Goal: Task Accomplishment & Management: Use online tool/utility

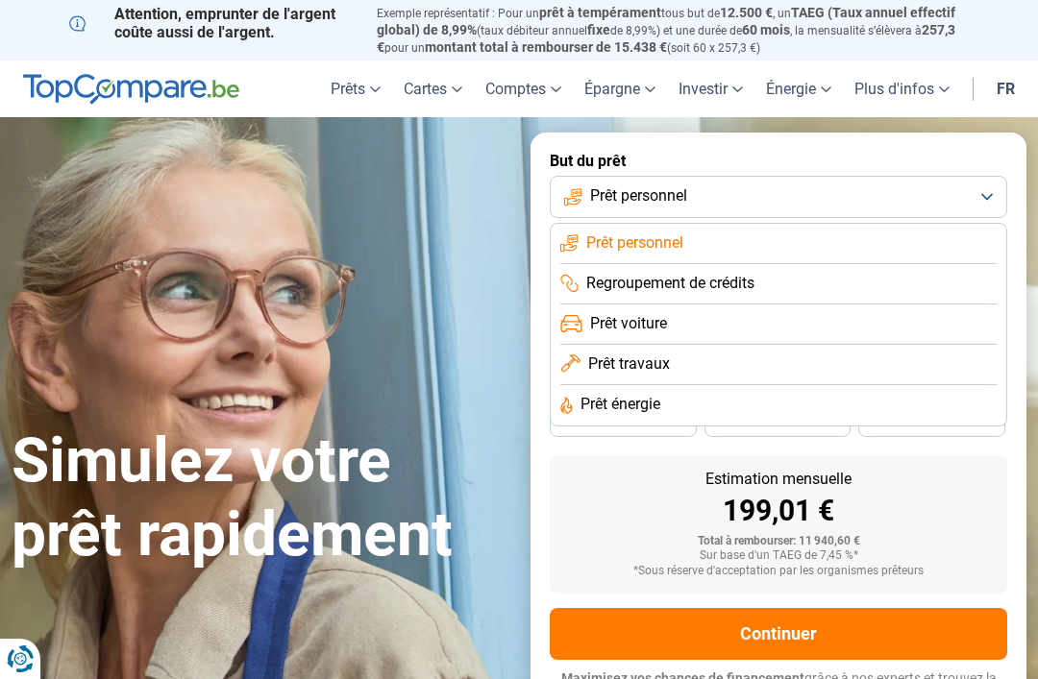
click at [877, 194] on button "Prêt personnel" at bounding box center [778, 197] width 457 height 42
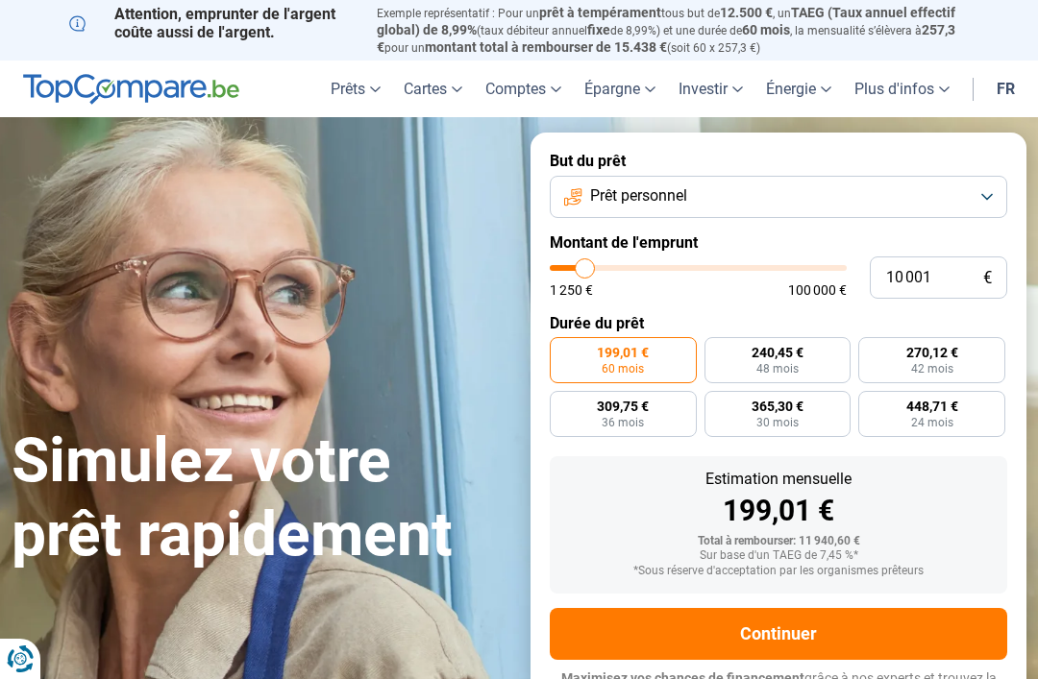
type input "10000"
radio input "true"
type input "11 500"
type input "11500"
type input "14 000"
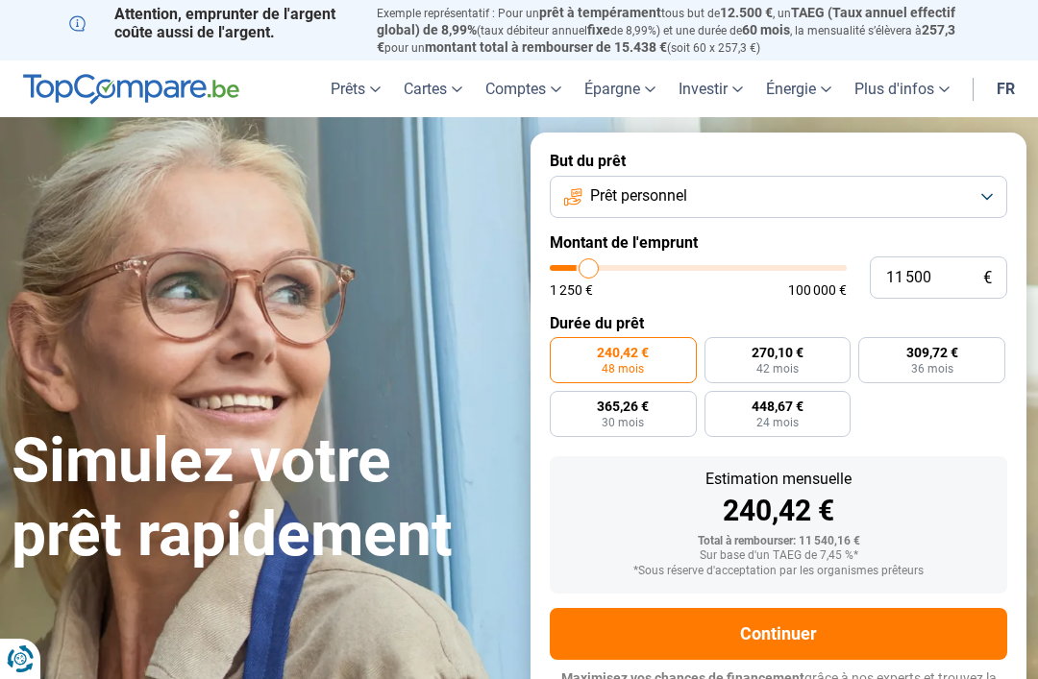
type input "14000"
type input "16 250"
type input "16250"
type input "17 250"
type input "17250"
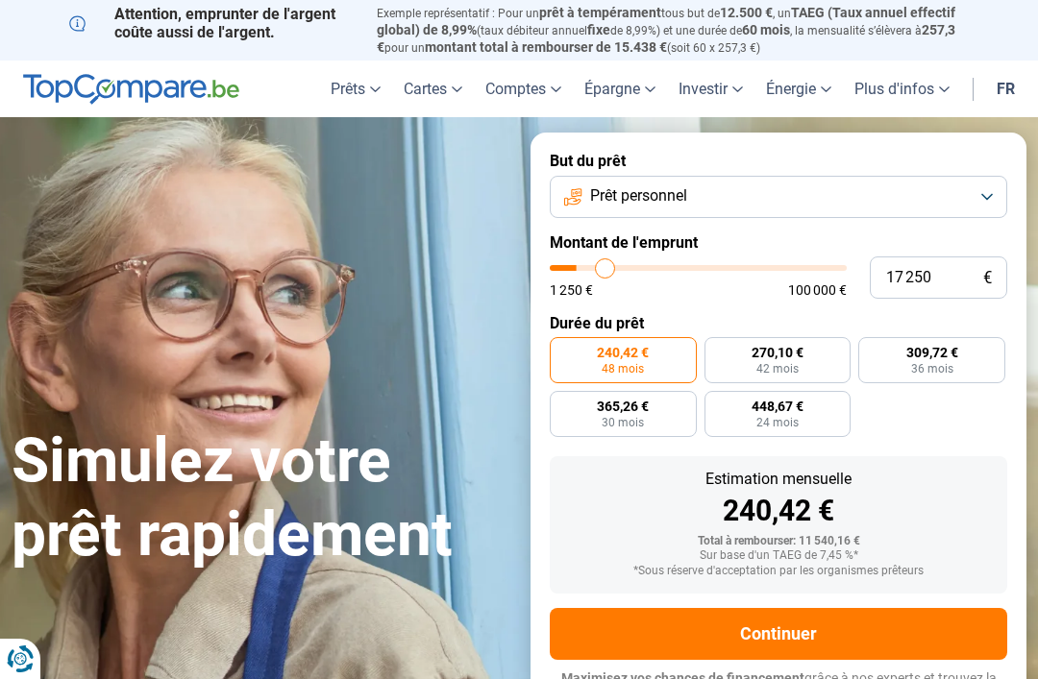
type input "18 750"
type input "18750"
type input "20 750"
type input "20750"
type input "22 500"
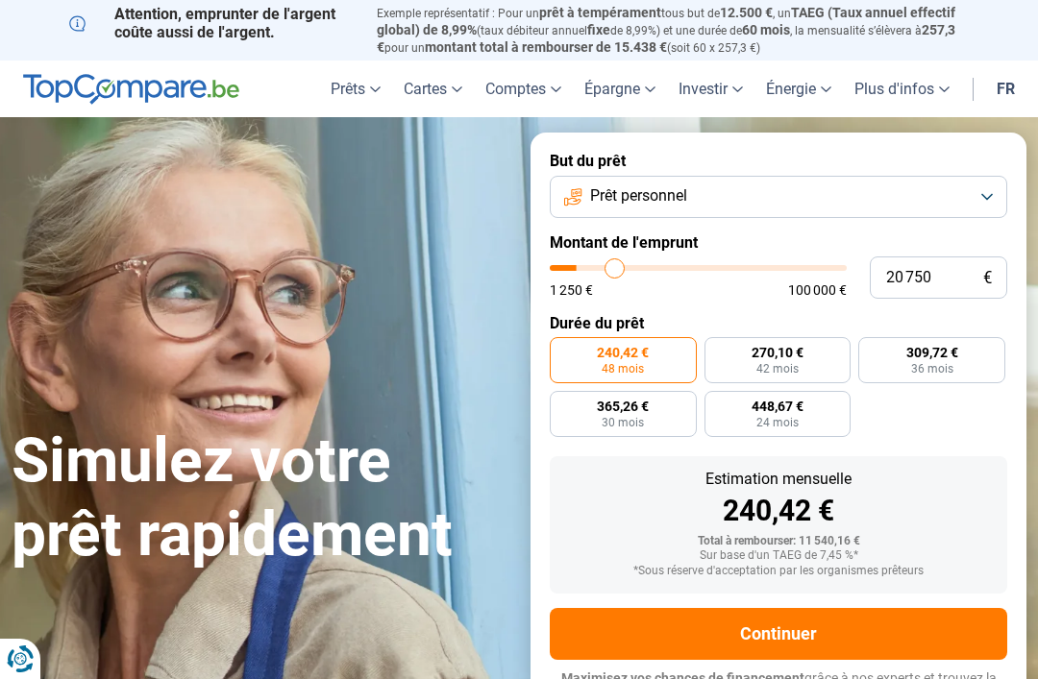
type input "22500"
type input "24 500"
type input "24500"
type input "26 250"
type input "26250"
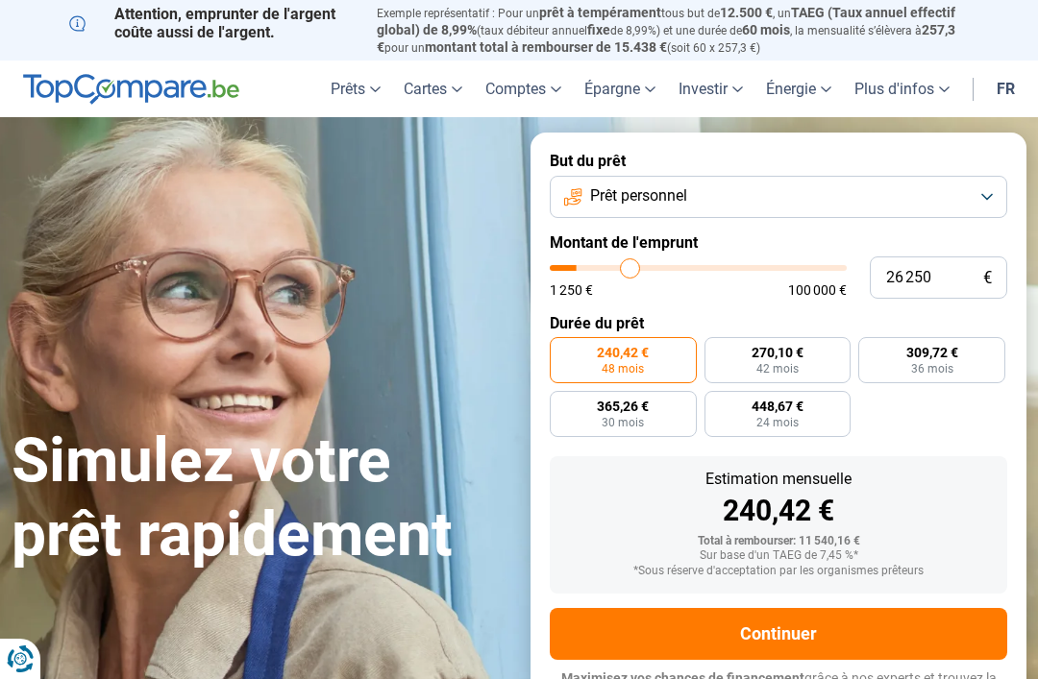
type input "27 750"
type input "27750"
type input "29 000"
type input "29000"
type input "30 000"
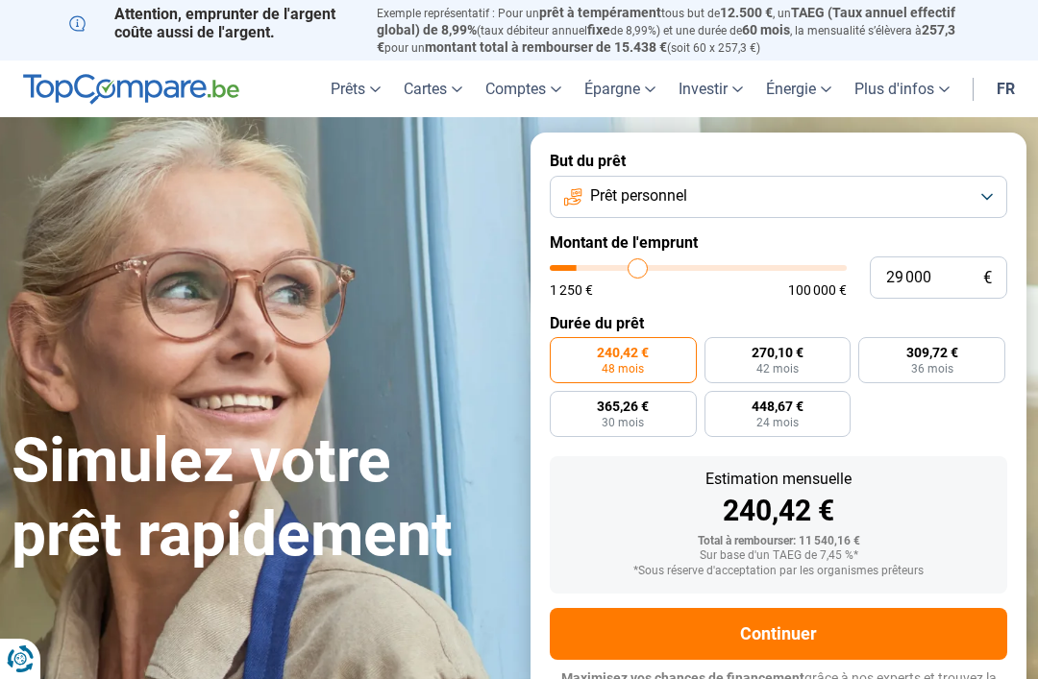
type input "30000"
type input "30 750"
type input "30750"
type input "31 000"
type input "31000"
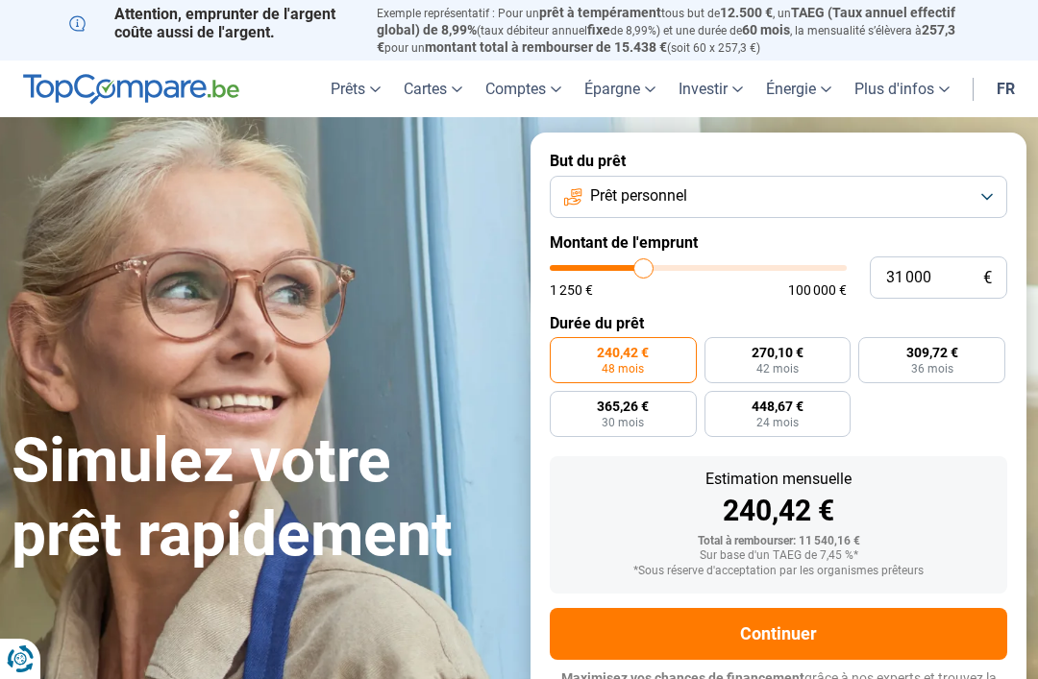
type input "31 500"
type input "31500"
type input "31 750"
type input "31750"
type input "32 250"
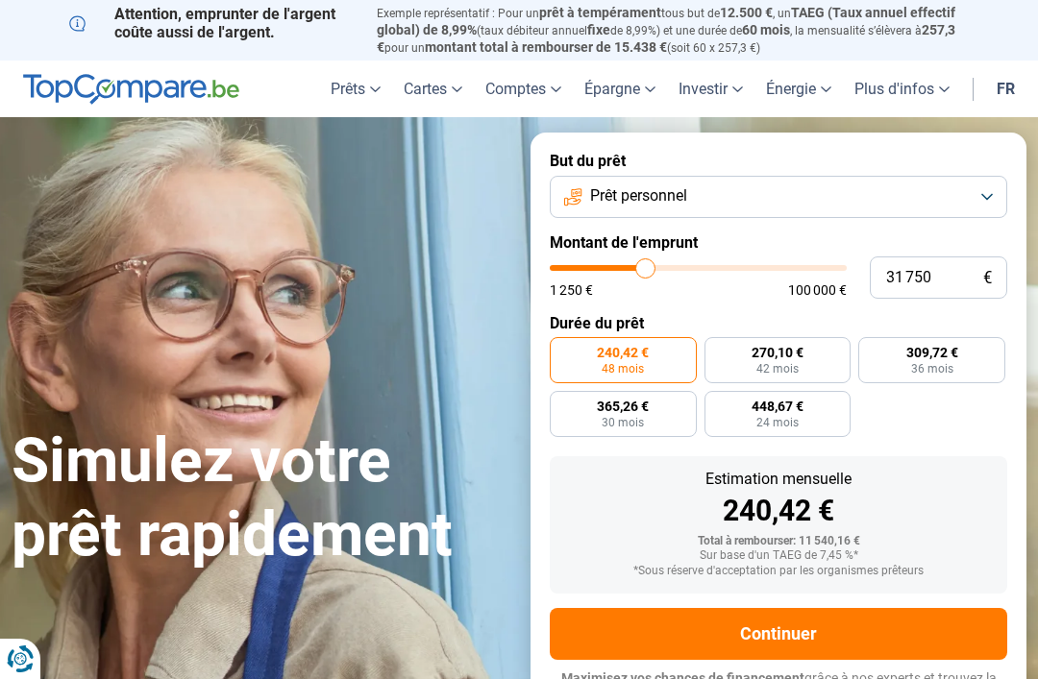
type input "32250"
type input "32 500"
type input "32500"
type input "32 750"
type input "32750"
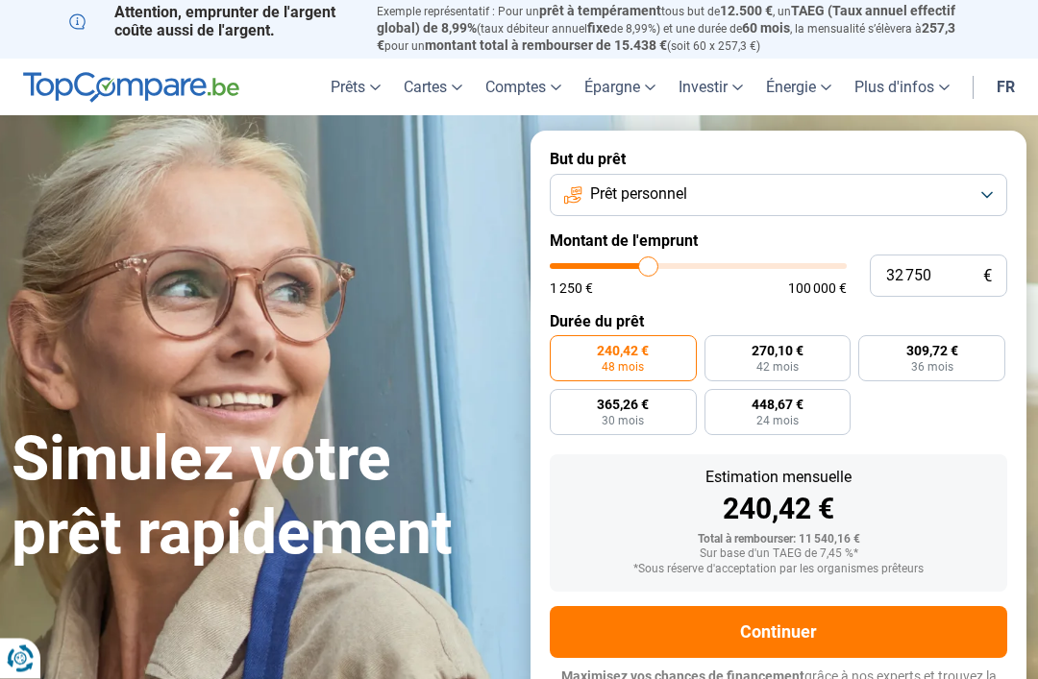
type input "33 250"
type input "33250"
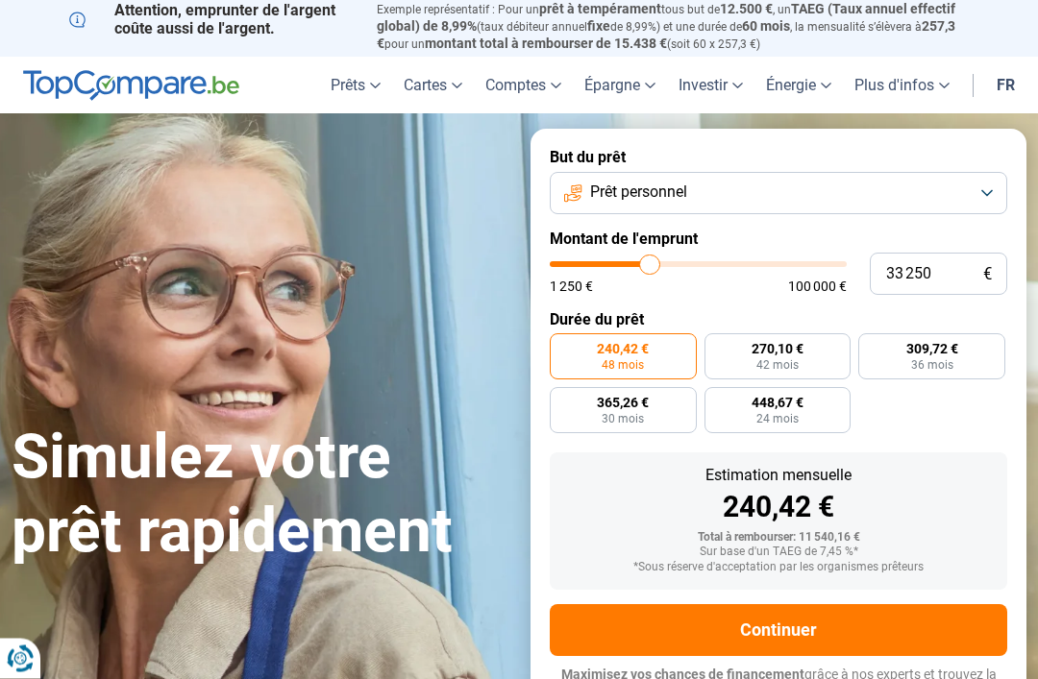
type input "33 500"
type input "33500"
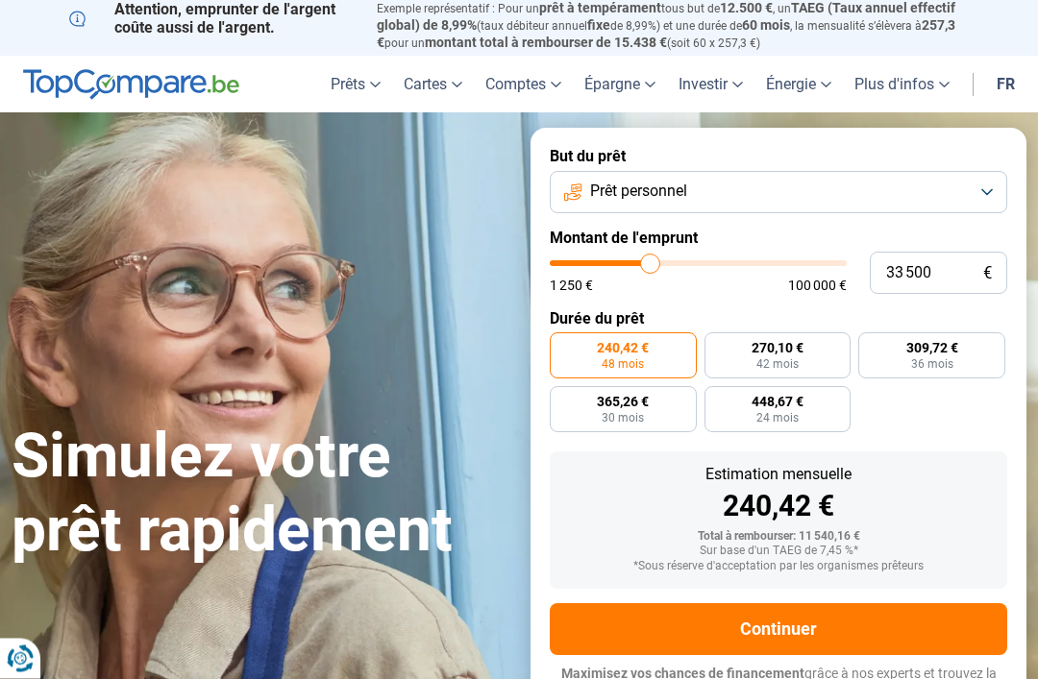
type input "33 750"
type input "33750"
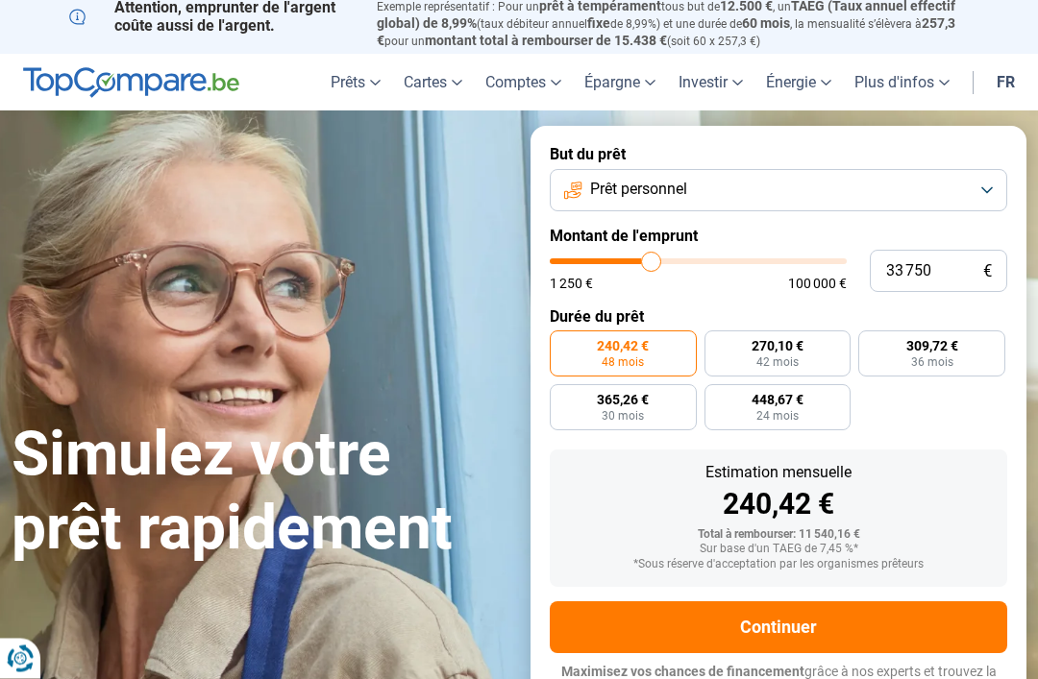
type input "34 250"
type input "34250"
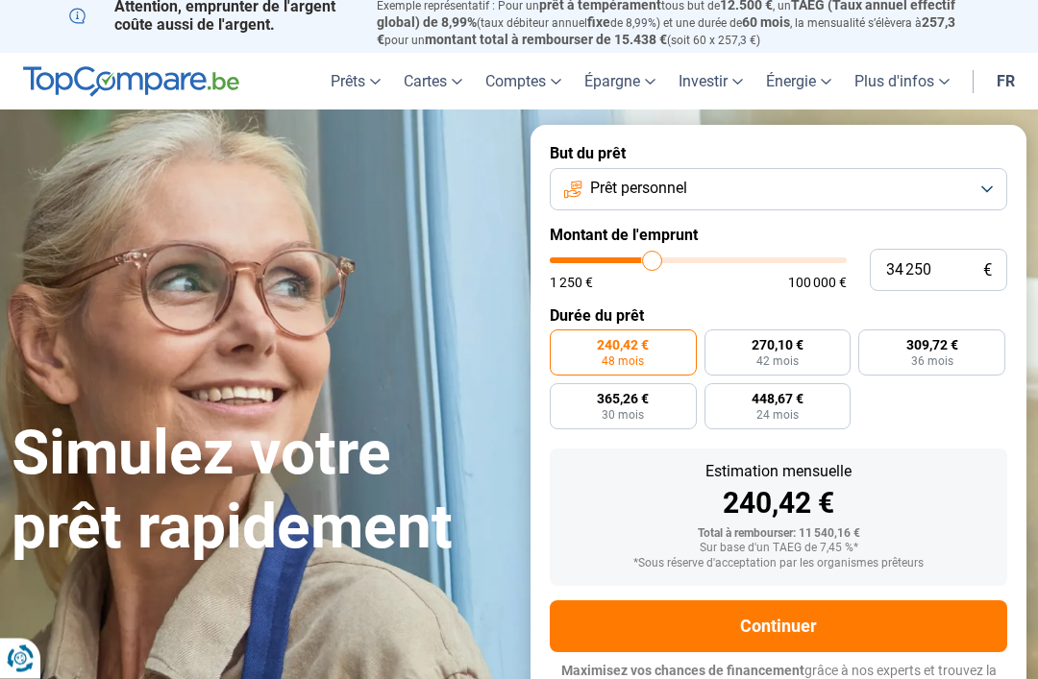
type input "35 000"
type input "35000"
type input "35 500"
type input "35500"
type input "36 750"
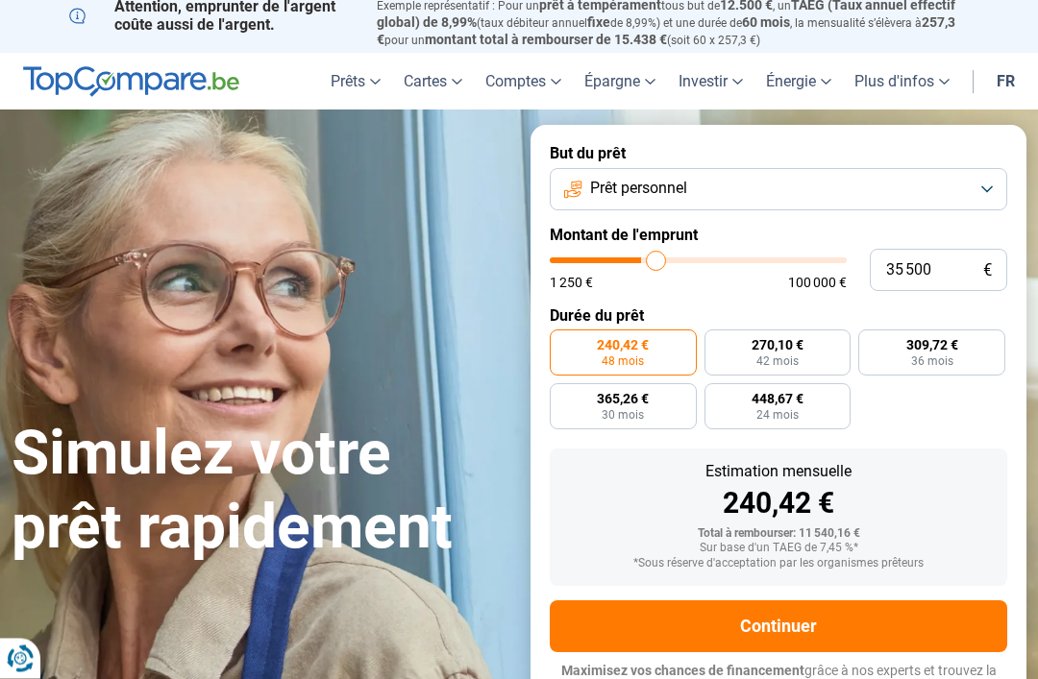
type input "36750"
type input "37 750"
type input "37750"
type input "38 750"
type input "38750"
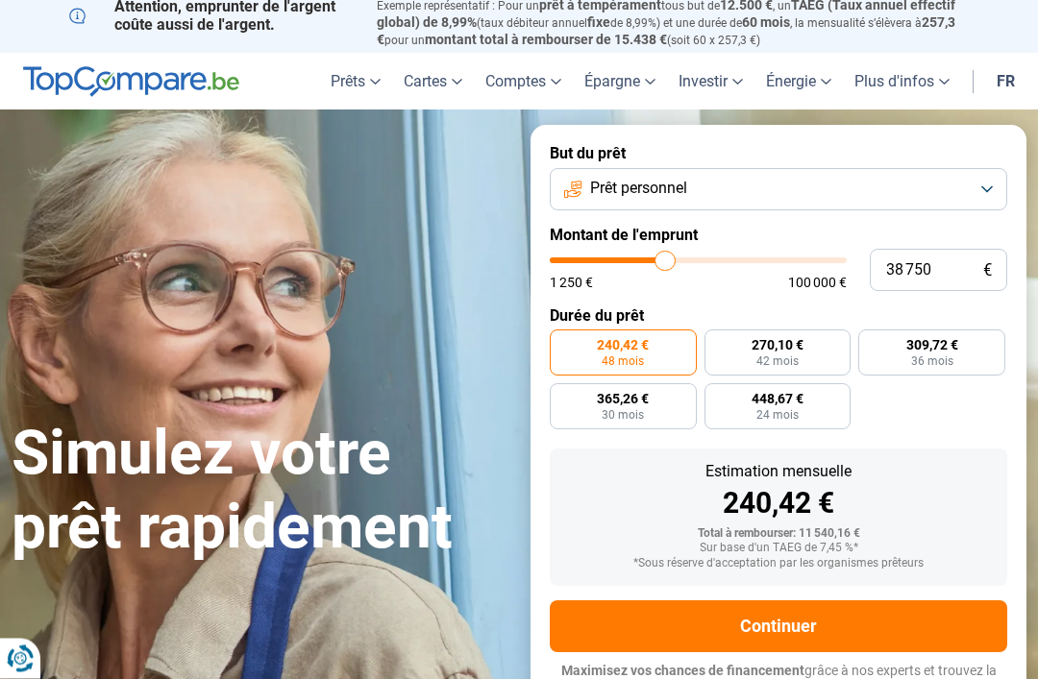
type input "39 750"
type input "39750"
type input "40 750"
type input "40750"
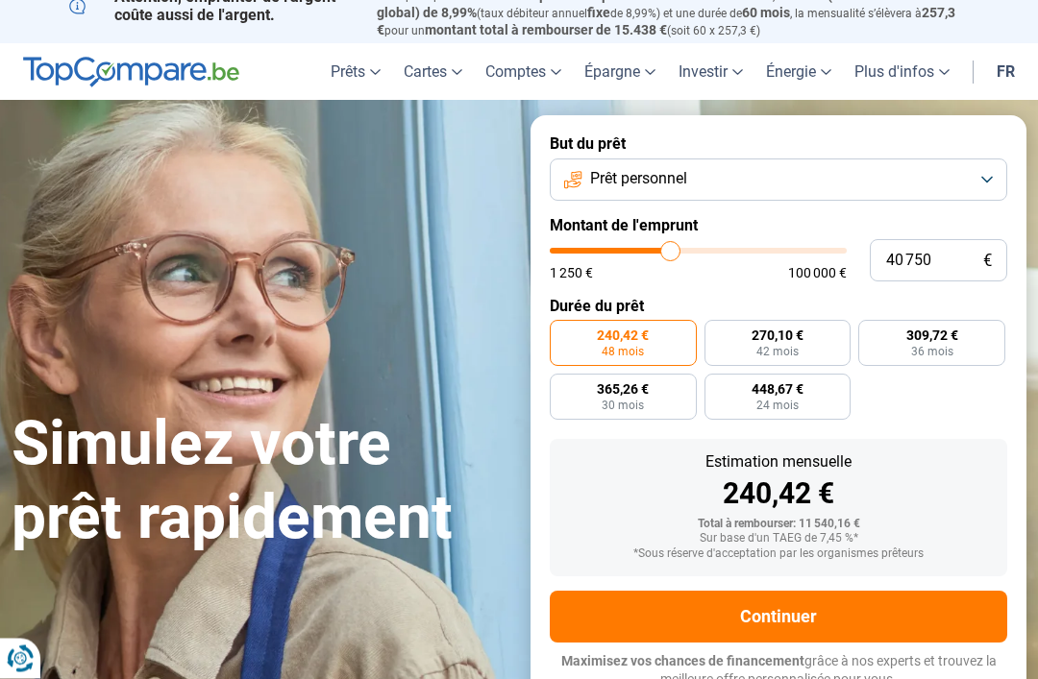
type input "42 250"
type input "42250"
type input "43 500"
type input "43500"
type input "45 000"
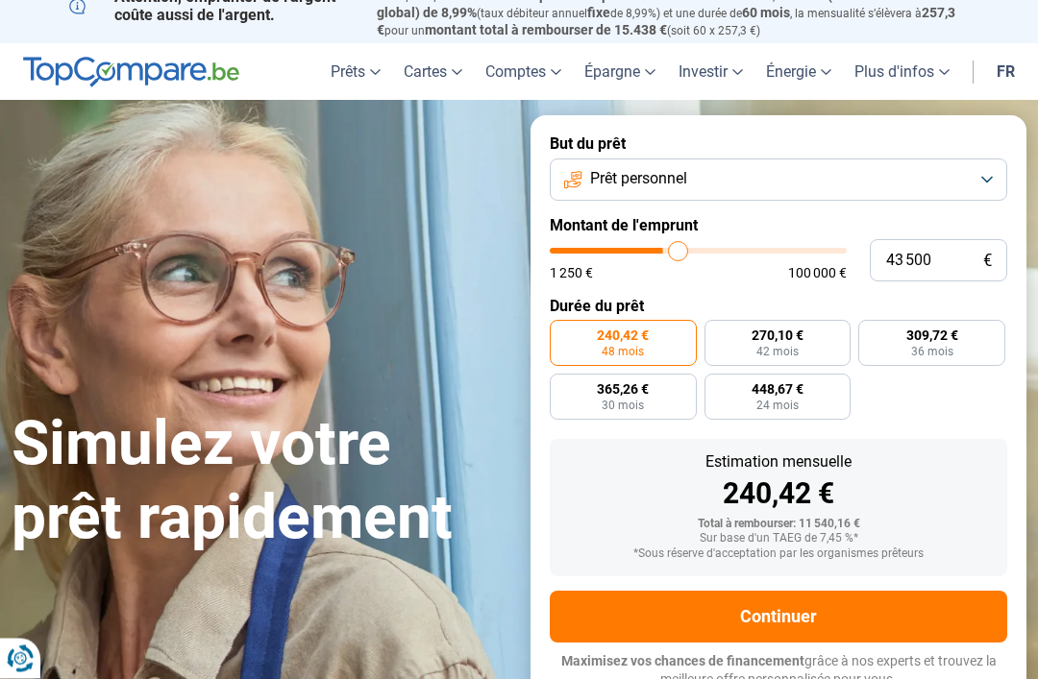
type input "45000"
type input "46 000"
type input "46000"
type input "47 250"
type input "47250"
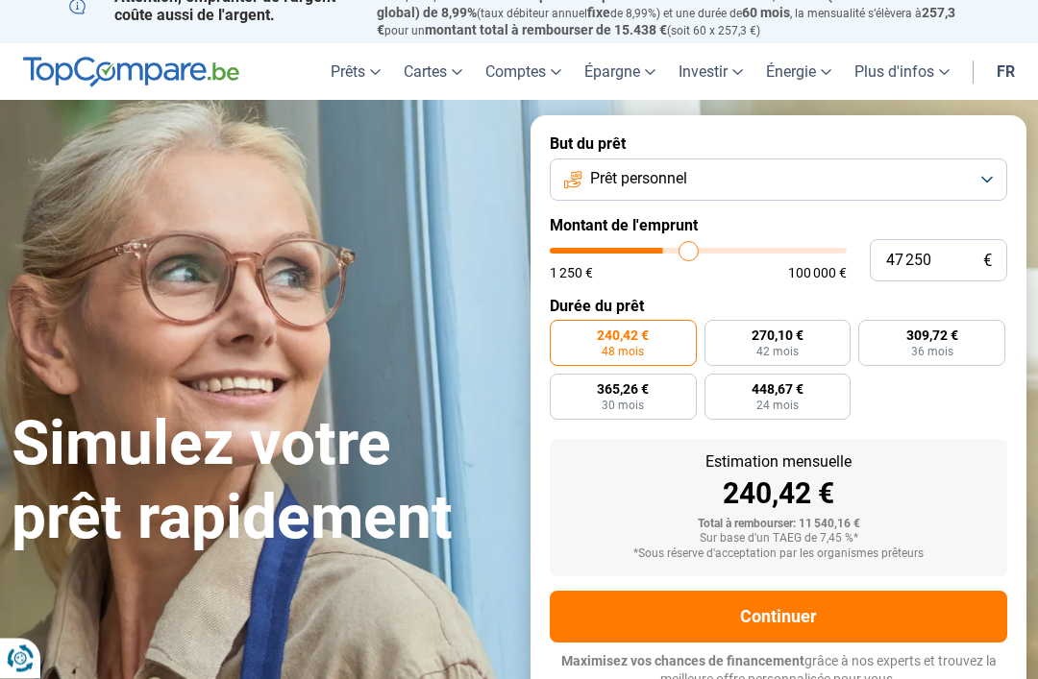
type input "48 250"
type input "48250"
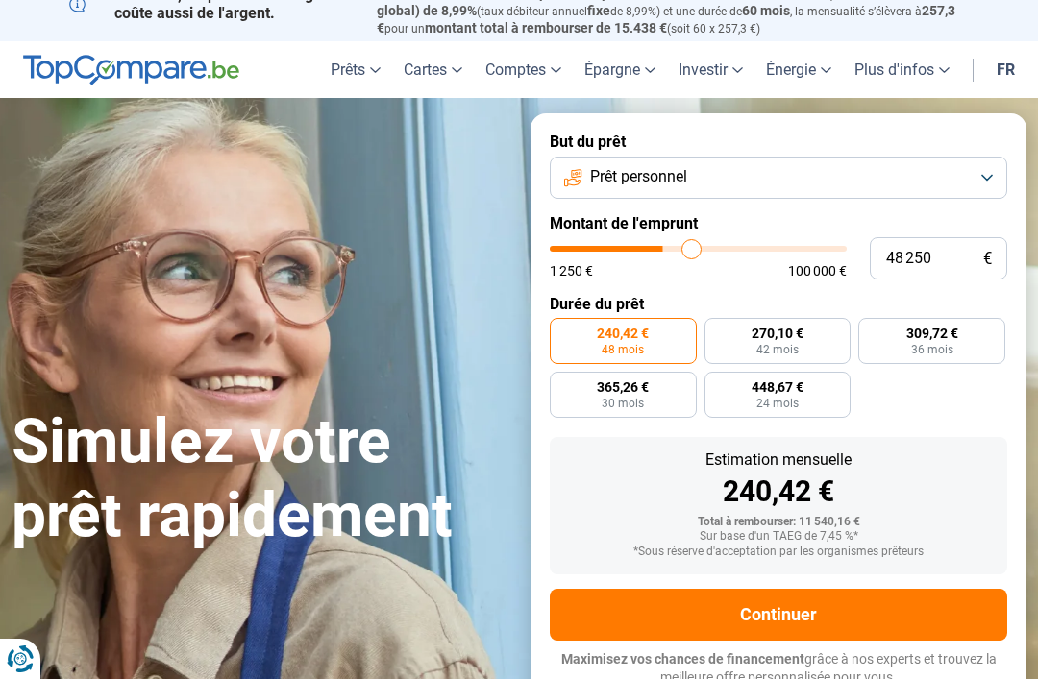
type input "49 500"
type input "49500"
type input "50 500"
type input "50500"
type input "51 000"
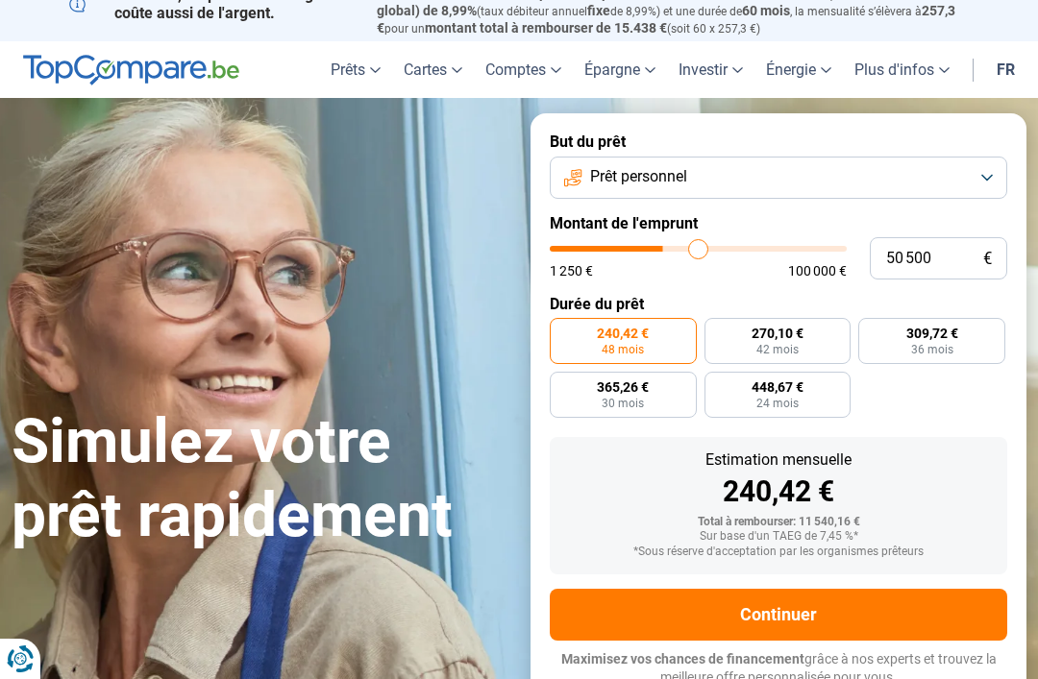
type input "51000"
type input "51 750"
type input "51750"
type input "52 500"
type input "52500"
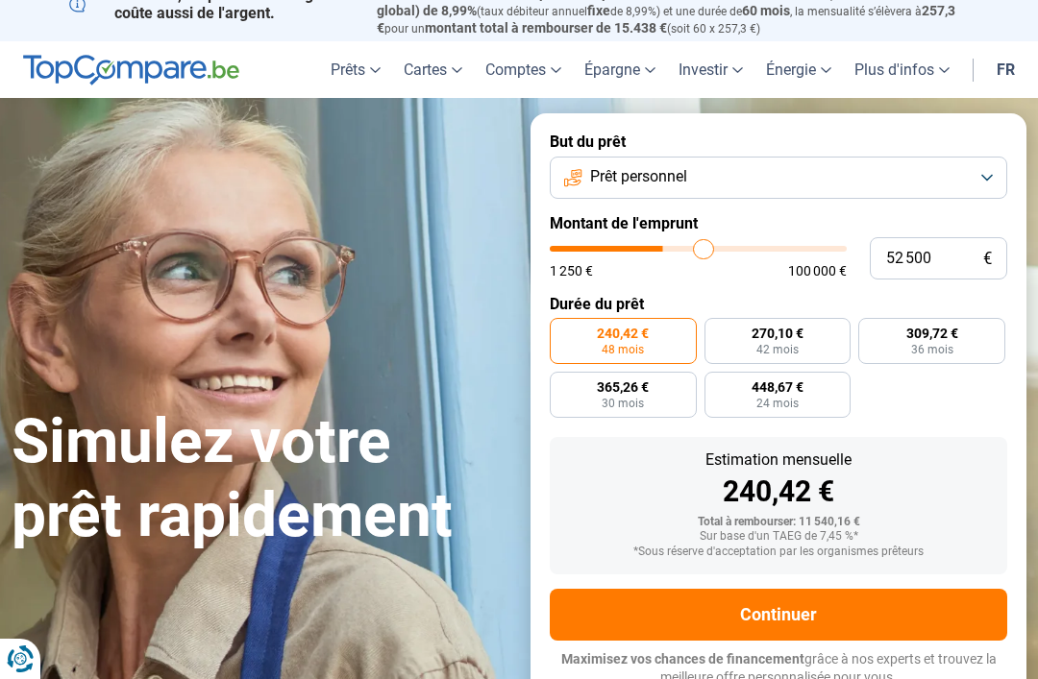
type input "52 750"
type input "52750"
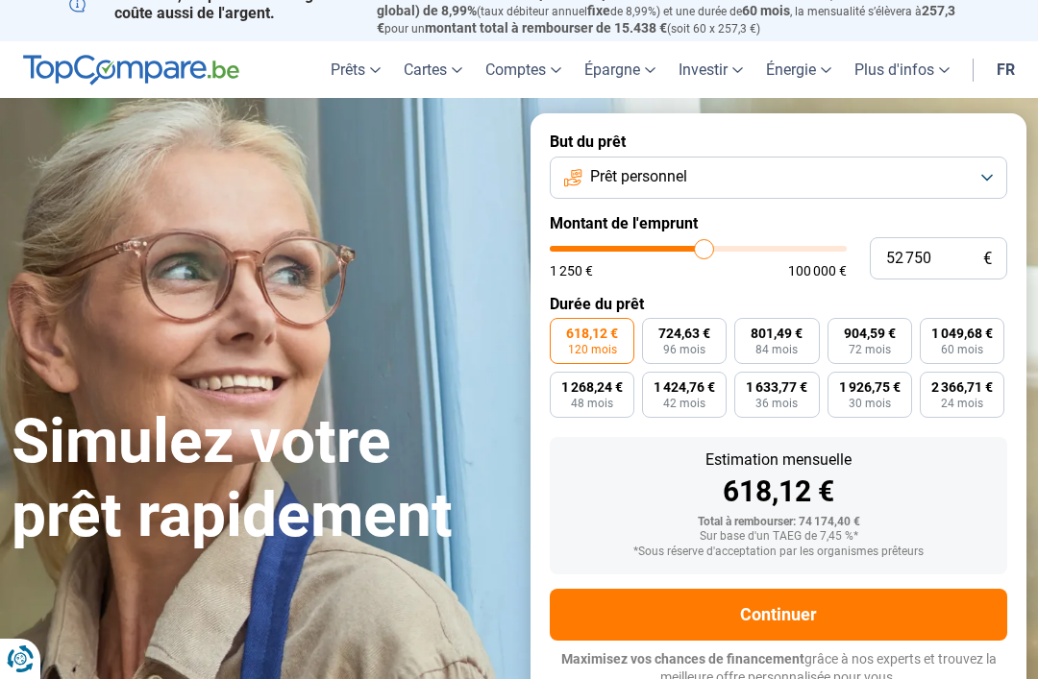
type input "53 500"
type input "53500"
type input "50 750"
type input "50750"
type input "49 000"
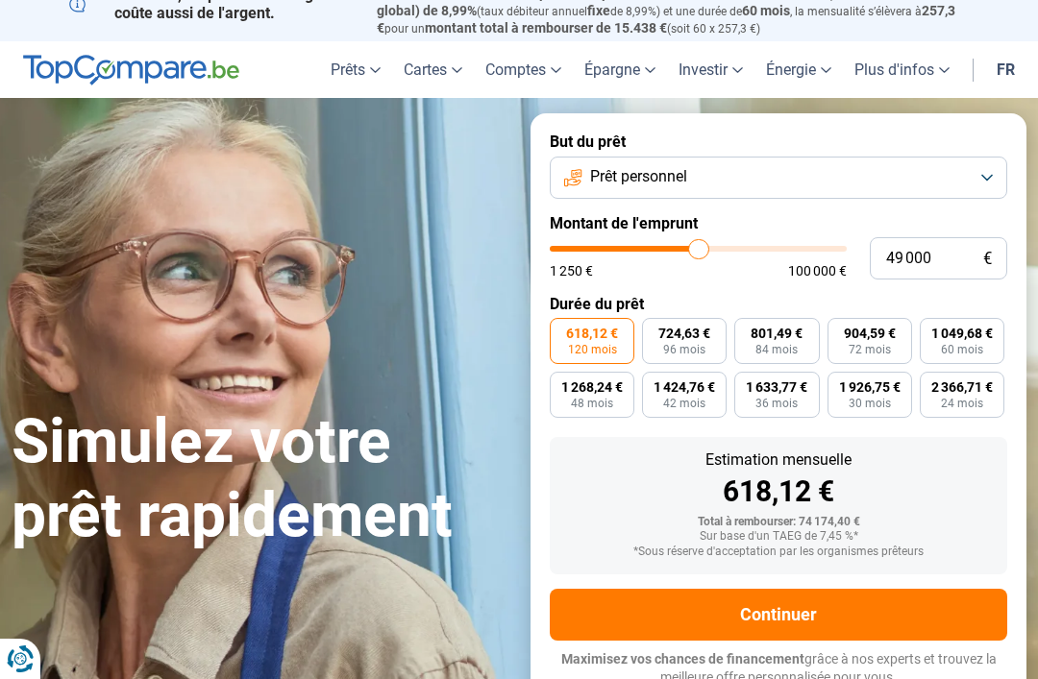
type input "49000"
type input "47 250"
type input "47250"
type input "43 500"
type input "43500"
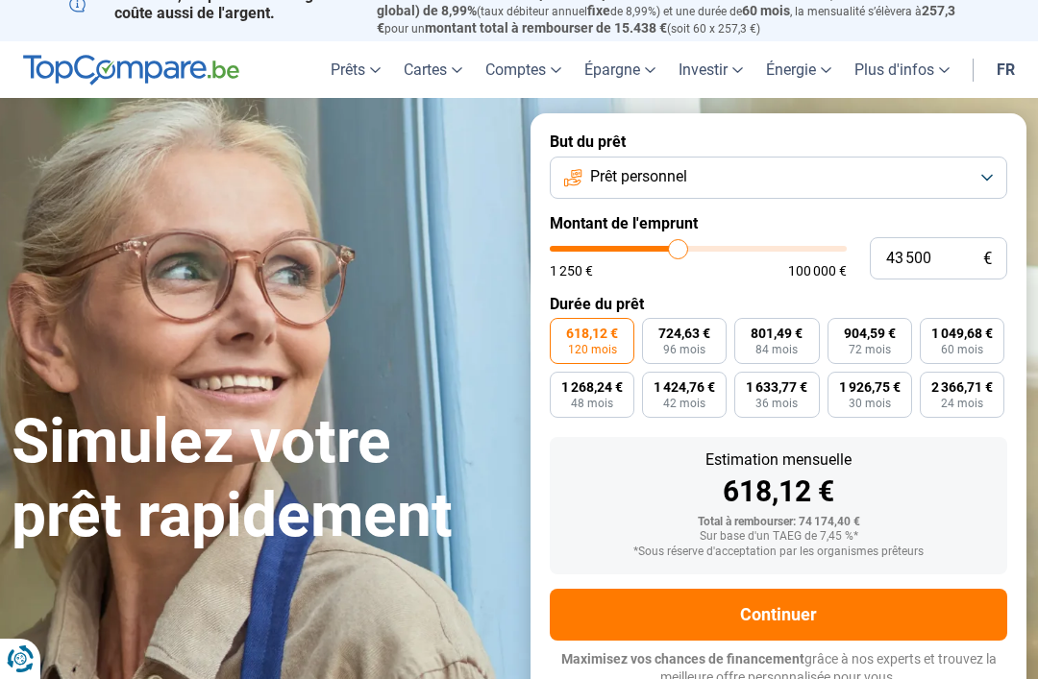
type input "40 000"
type input "40000"
type input "37 250"
type input "37250"
type input "35 000"
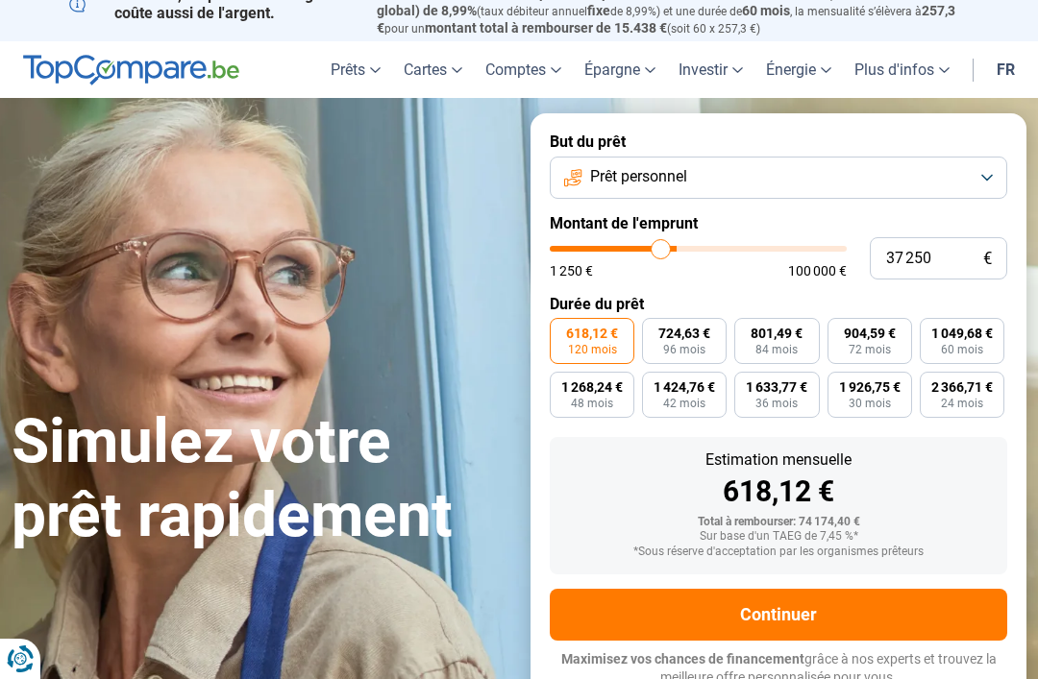
type input "35000"
type input "32 750"
type input "32750"
type input "31 000"
type input "31000"
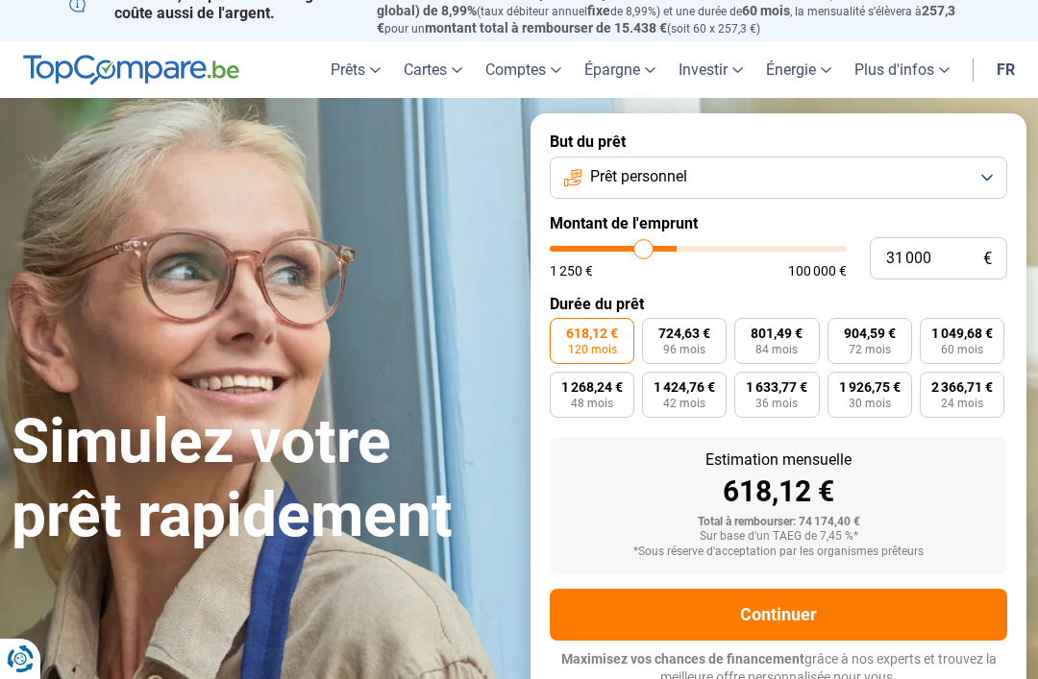
type input "29 750"
type input "29750"
type input "29 000"
type input "29000"
type input "28 750"
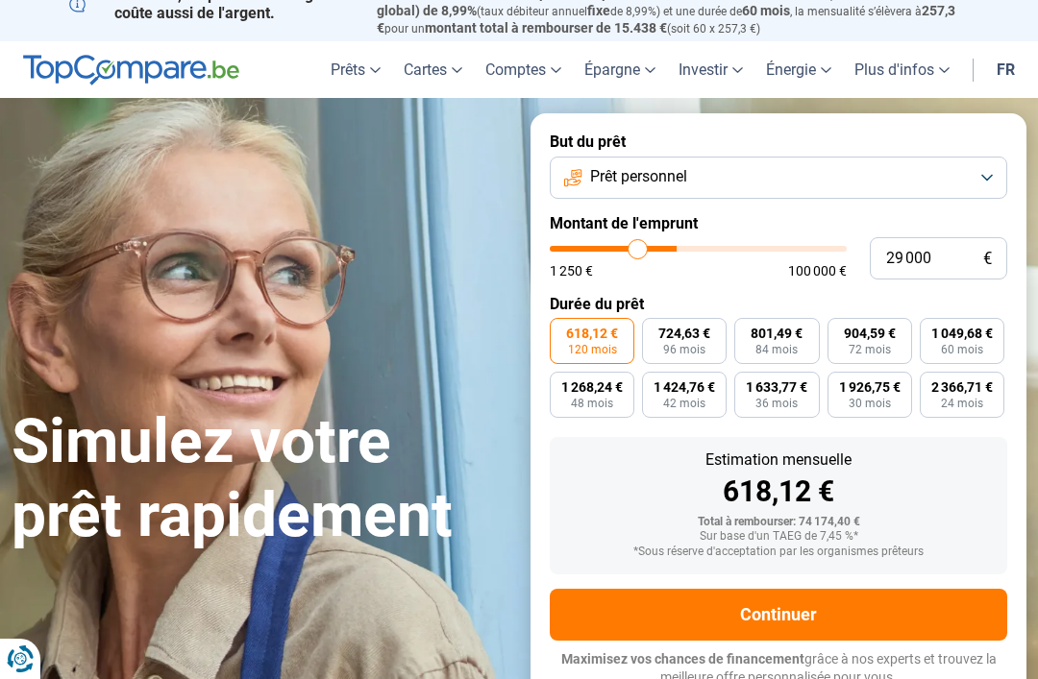
type input "28750"
type input "28 250"
type input "28250"
type input "28 000"
type input "28000"
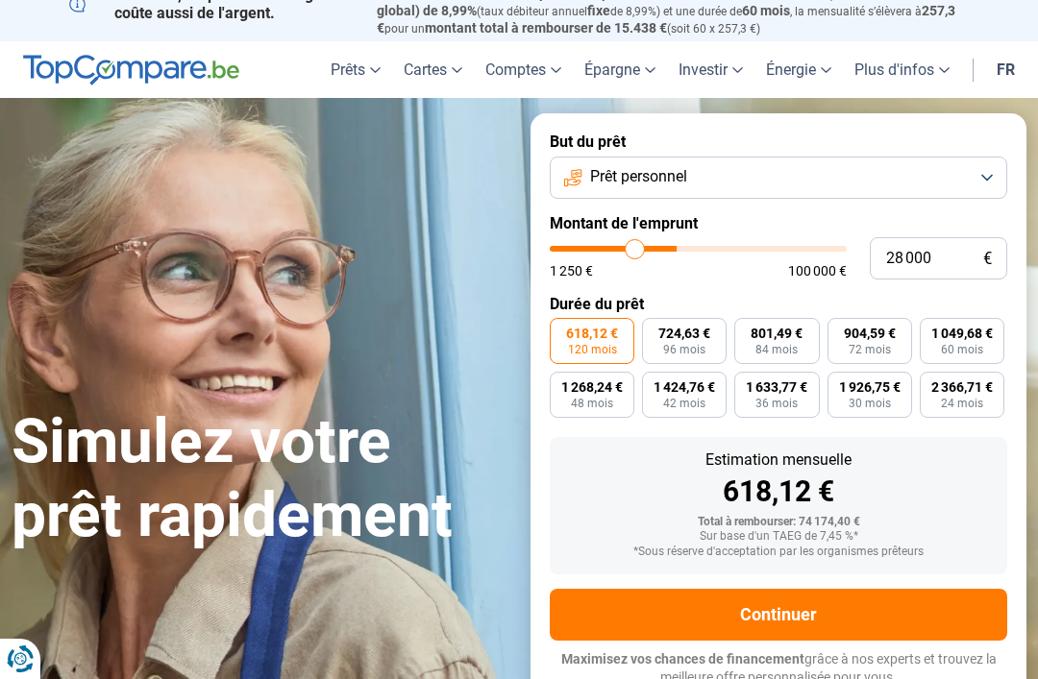
type input "27 250"
type input "27250"
type input "27 000"
type input "27000"
type input "26 750"
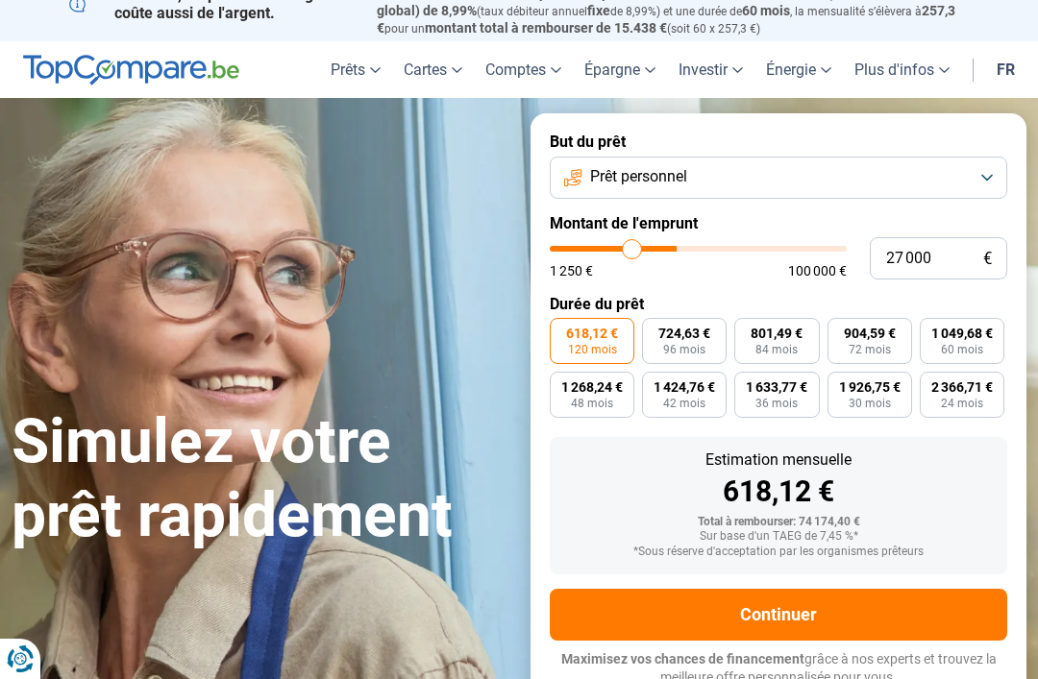
type input "26750"
type input "26 250"
type input "26250"
type input "25 500"
type input "25500"
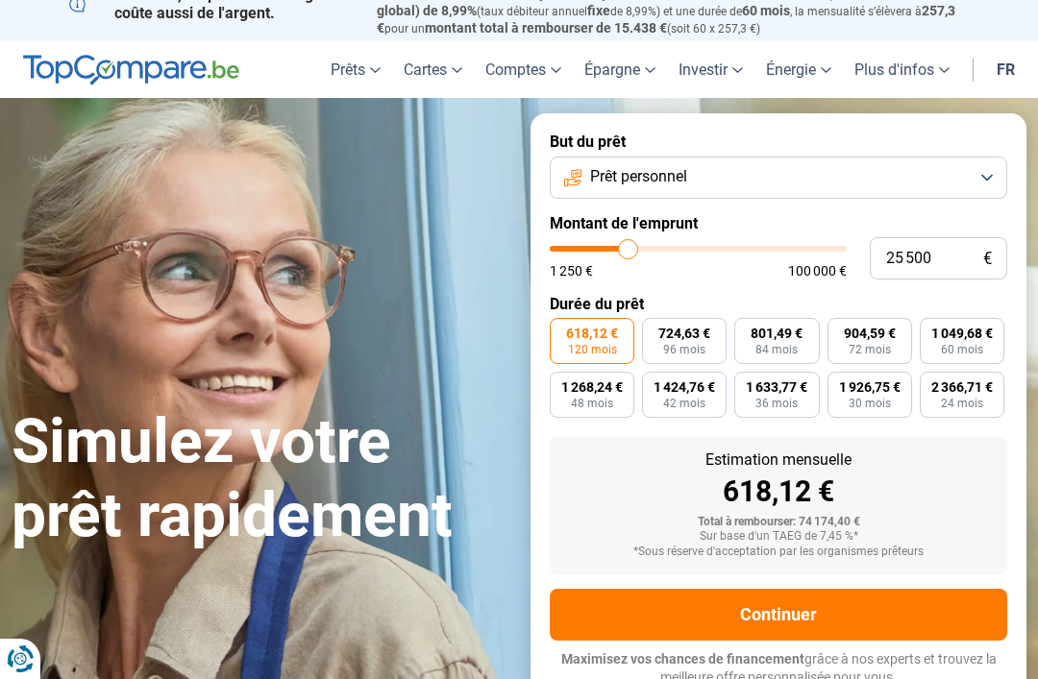
type input "25 250"
type input "25250"
type input "25 000"
type input "25000"
type input "24 500"
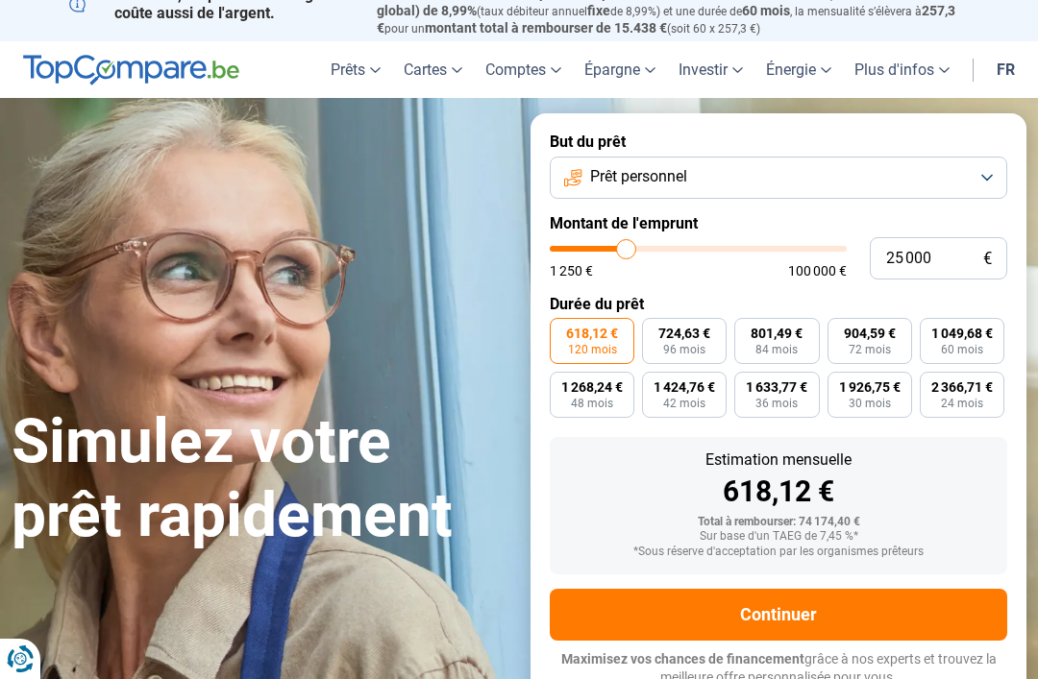
type input "24500"
type input "24 250"
type input "24250"
type input "24 500"
type input "24500"
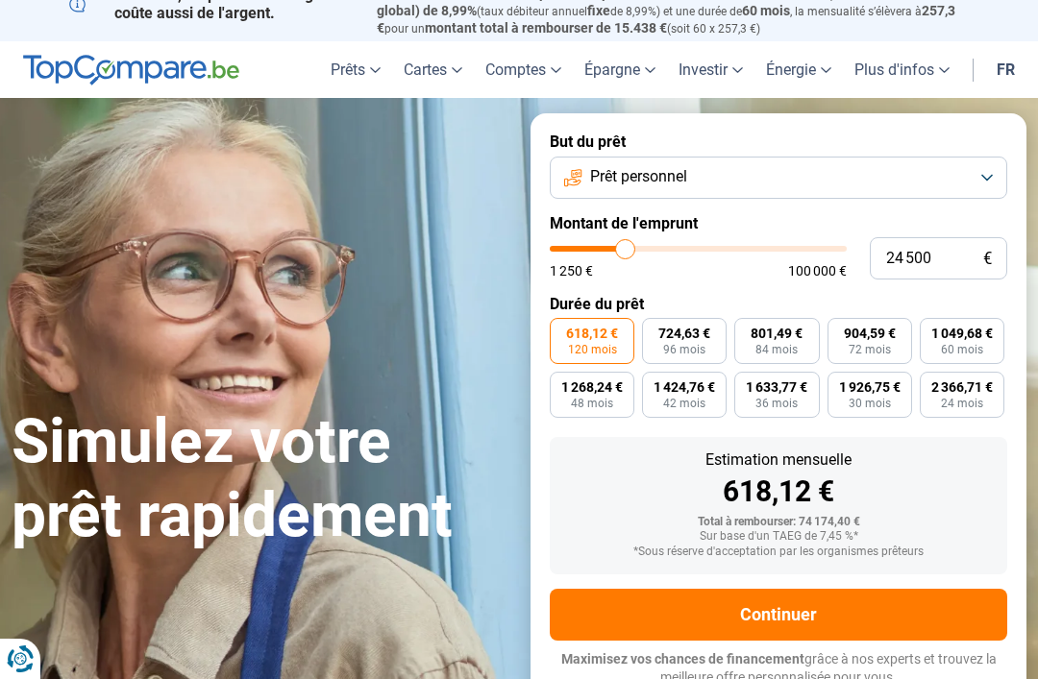
type input "25 250"
type input "25250"
type input "25 500"
type input "25500"
type input "26 250"
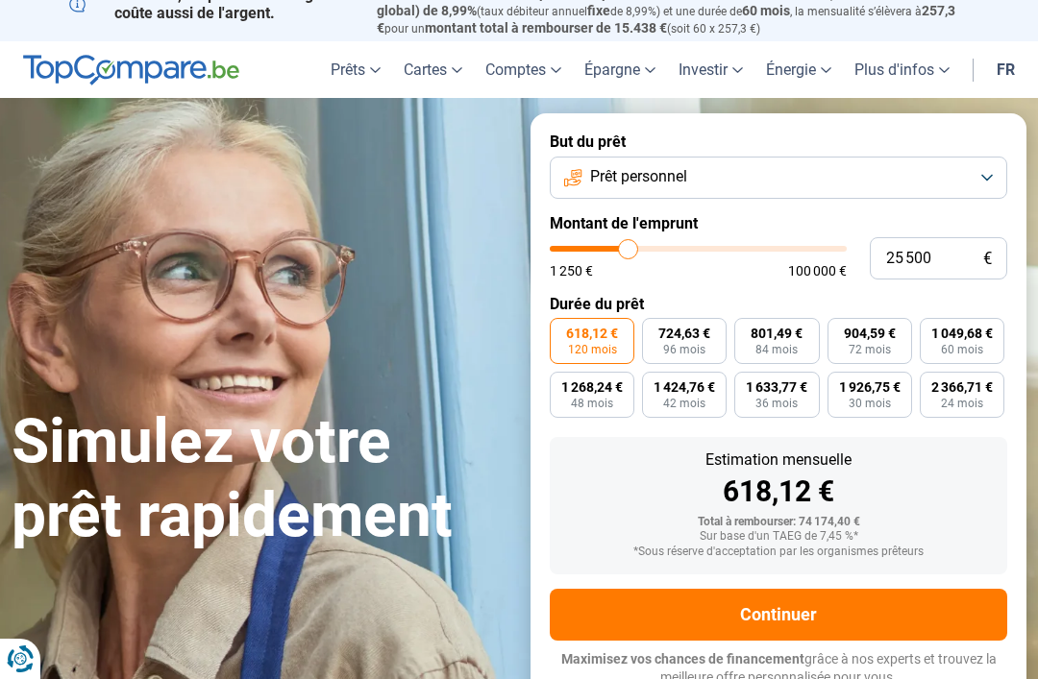
type input "26250"
type input "27 000"
type input "27000"
type input "27 250"
type input "27250"
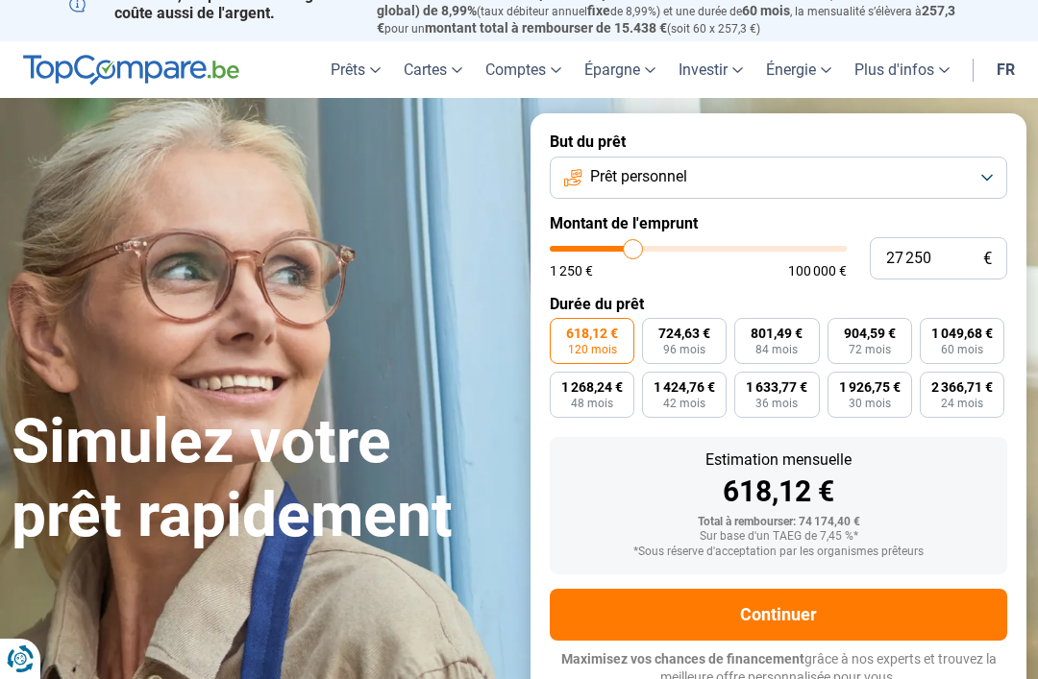
type input "28 000"
type input "28000"
type input "28 250"
type input "28250"
type input "28 750"
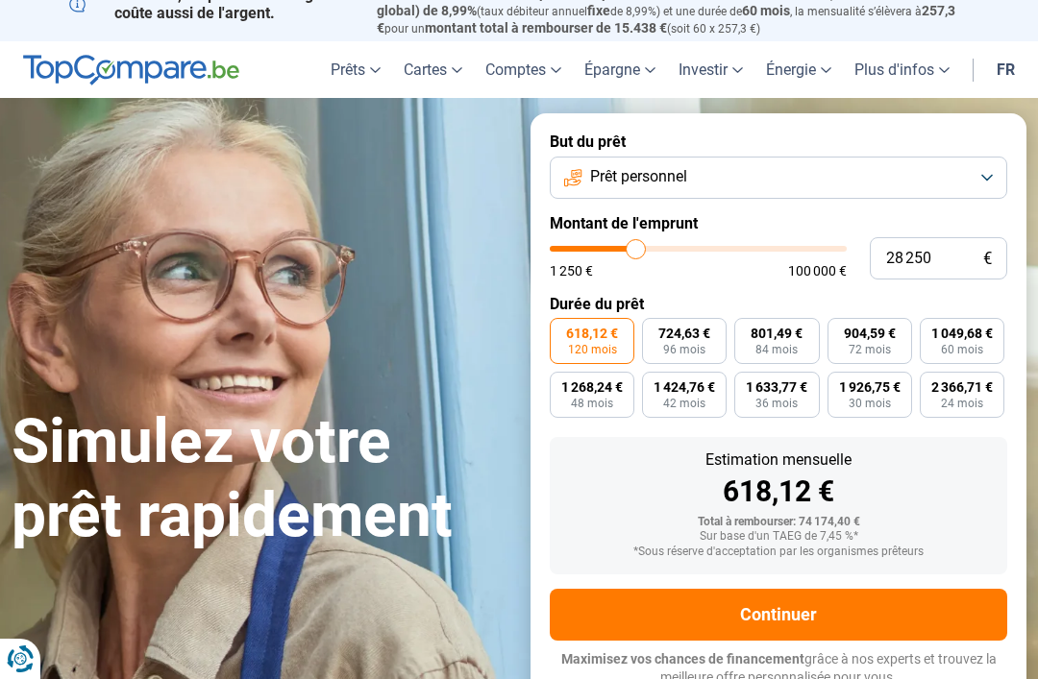
type input "28750"
type input "28 250"
type input "28250"
type input "27 750"
type input "27750"
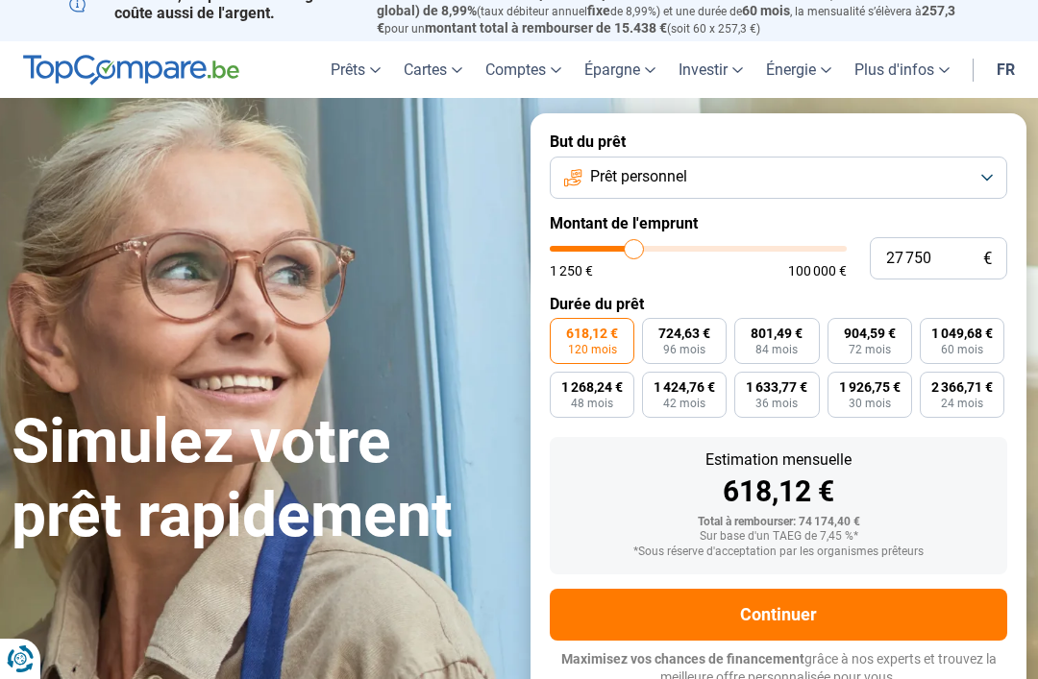
type input "27 250"
type input "27250"
type input "27 000"
type input "27000"
type input "26 250"
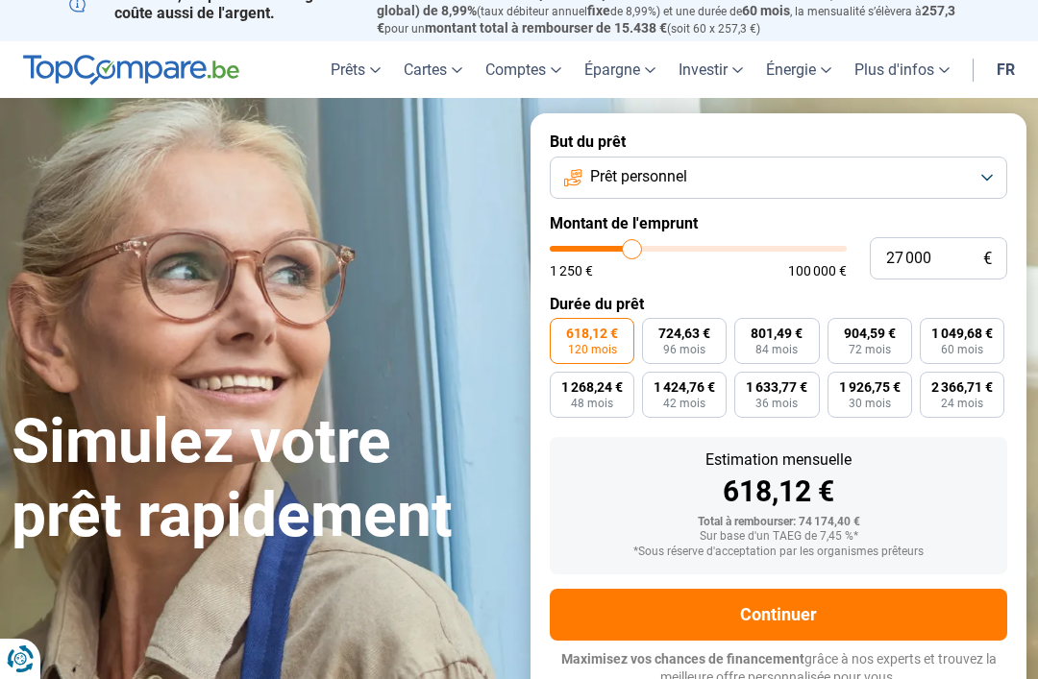
type input "26250"
type input "25 250"
type input "25250"
type input "24 500"
type input "24500"
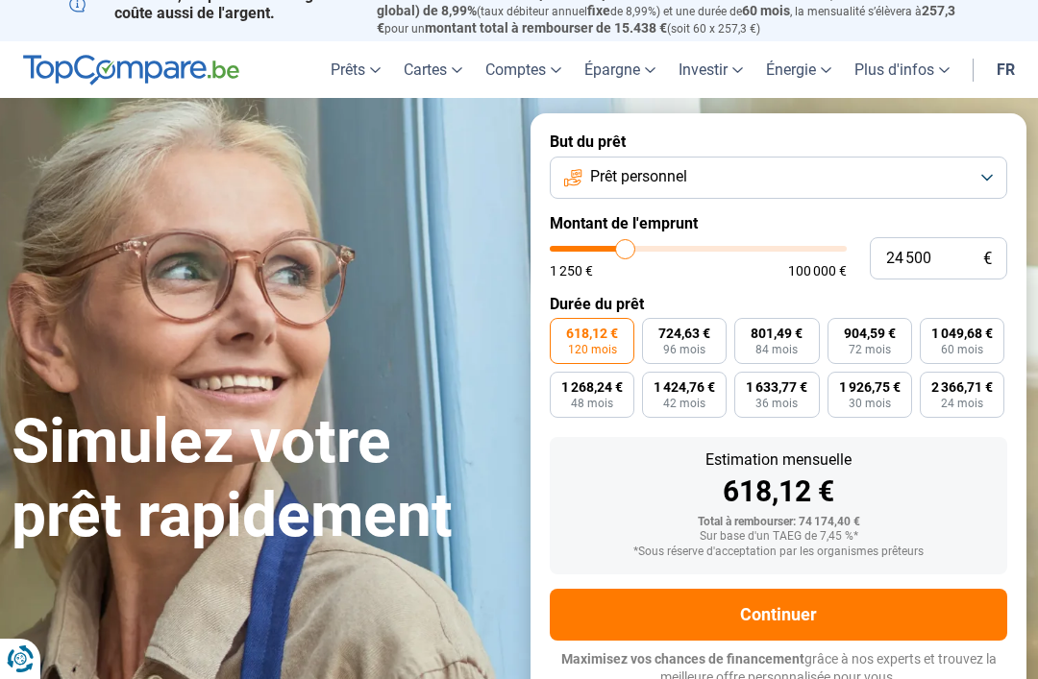
type input "23 750"
type input "23750"
type input "23 250"
type input "23250"
type input "22 500"
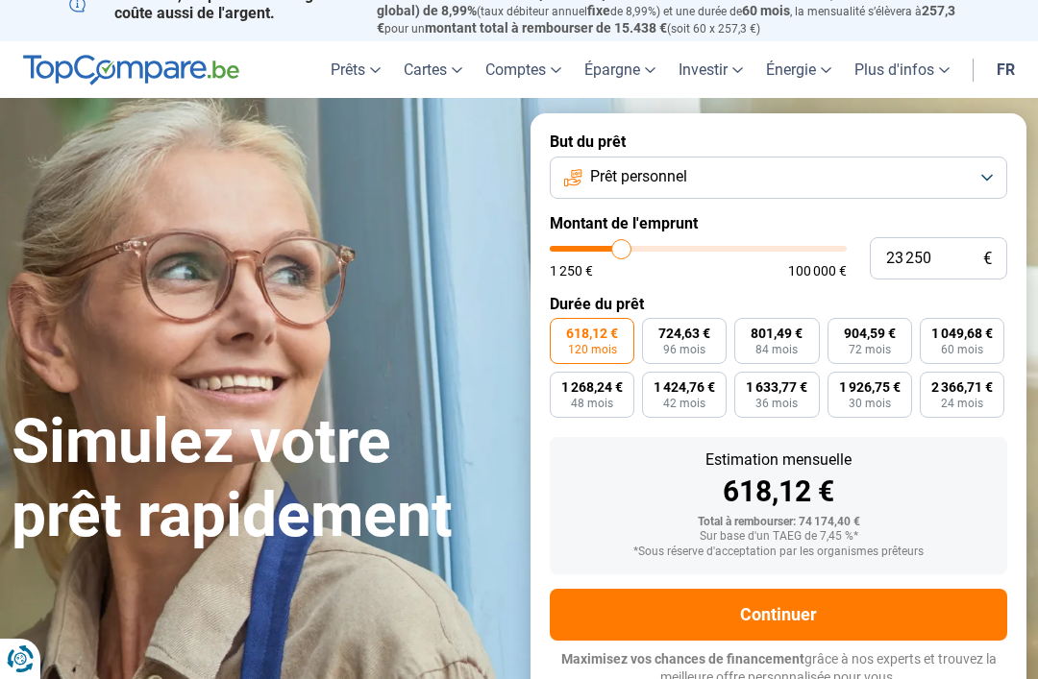
type input "22500"
type input "21 750"
type input "21750"
type input "21 000"
type input "21000"
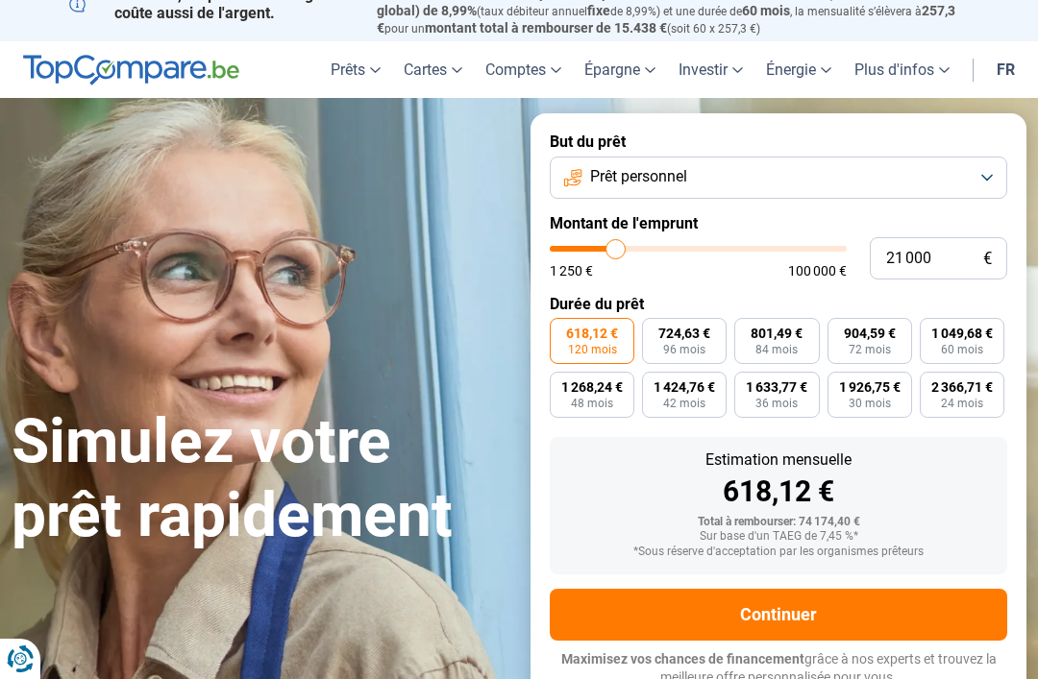
type input "20 750"
type input "20750"
type input "20 500"
type input "20500"
type input "20 000"
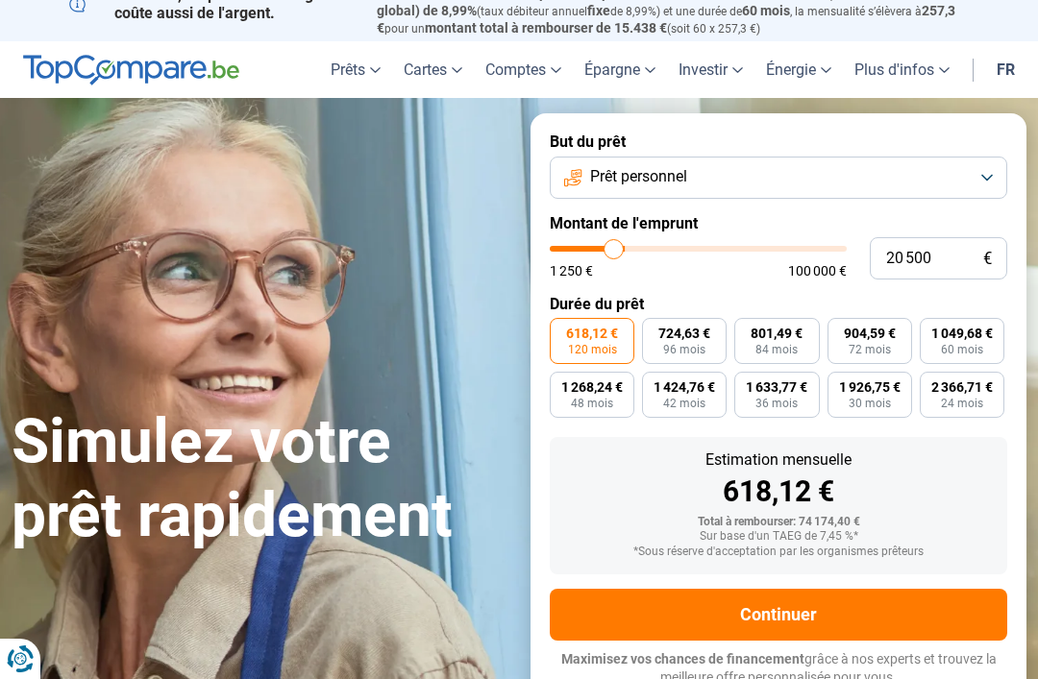
type input "20000"
type input "19 750"
type input "19750"
type input "19 500"
type input "19500"
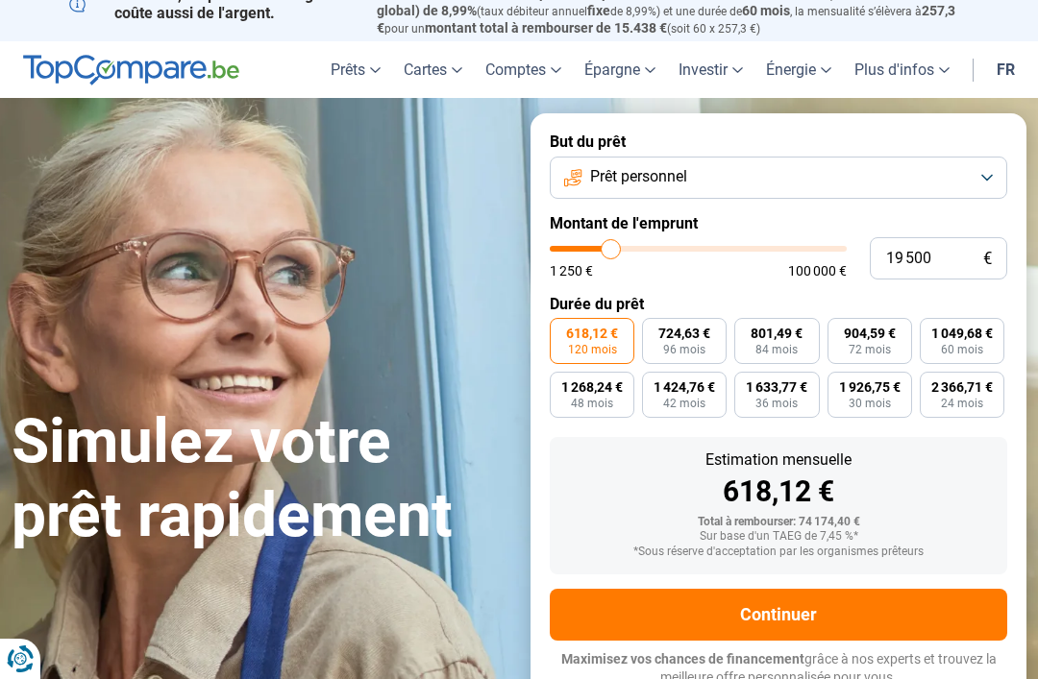
type input "19 000"
type input "19000"
type input "18 750"
type input "18750"
type input "18 250"
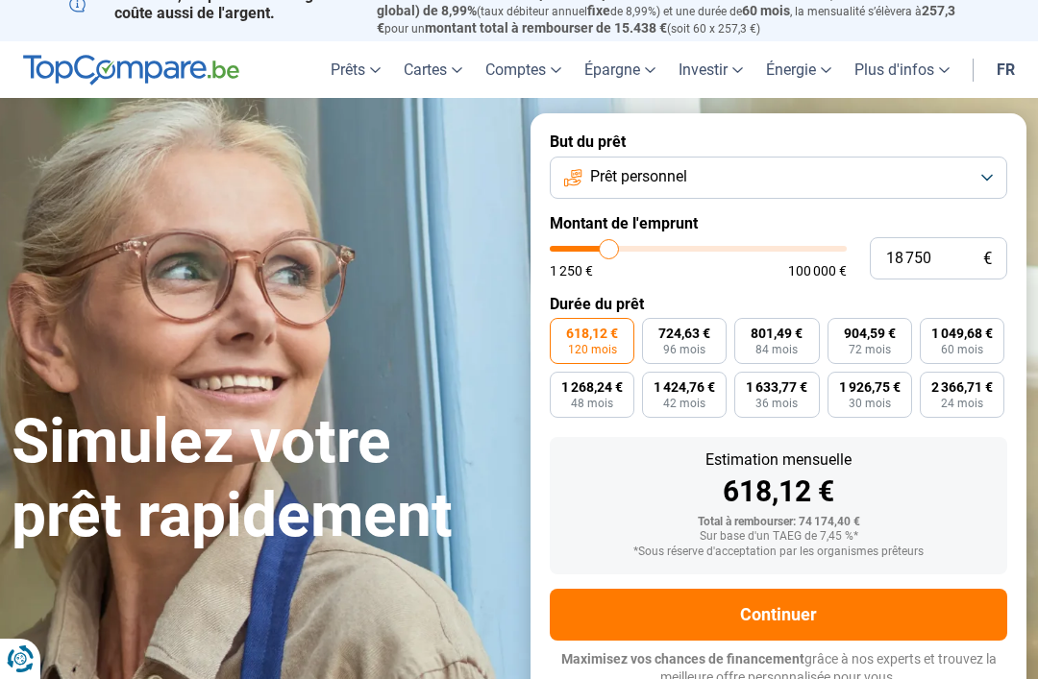
type input "18250"
type input "17 750"
type input "17750"
type input "16 750"
type input "16750"
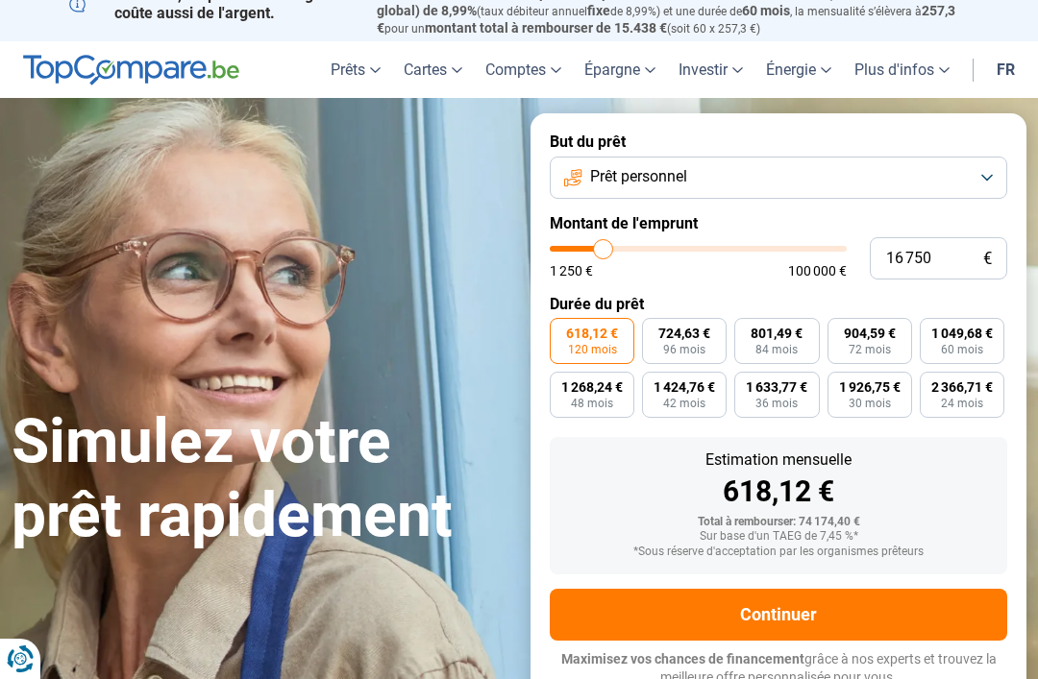
type input "15 500"
type input "15500"
type input "15 000"
type input "15000"
